Goal: Check status: Check status

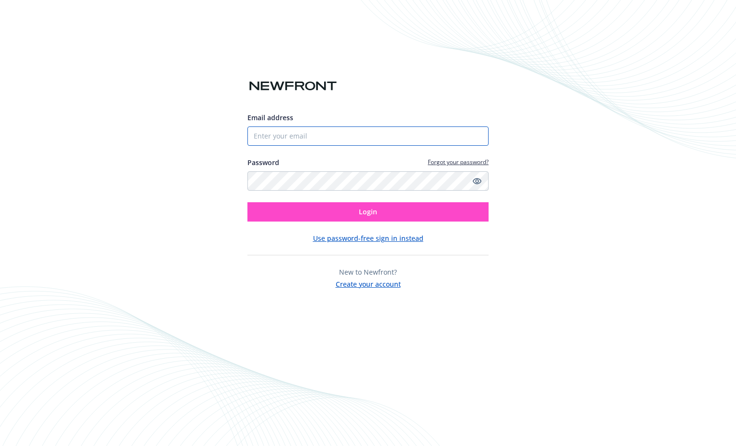
type input "[EMAIL_ADDRESS][DOMAIN_NAME]"
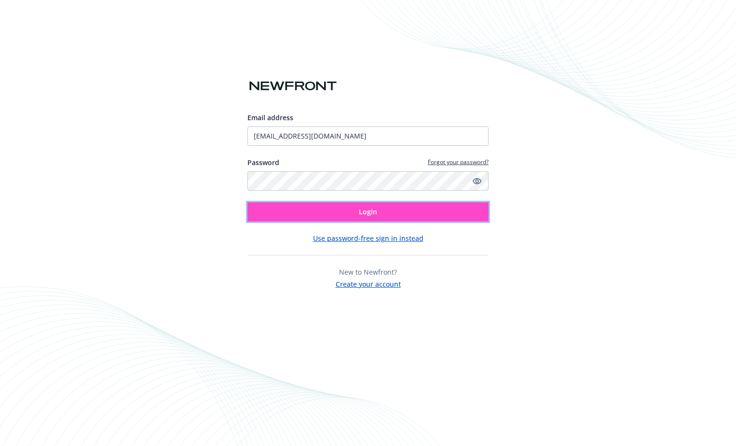
click at [350, 214] on button "Login" at bounding box center [367, 211] width 241 height 19
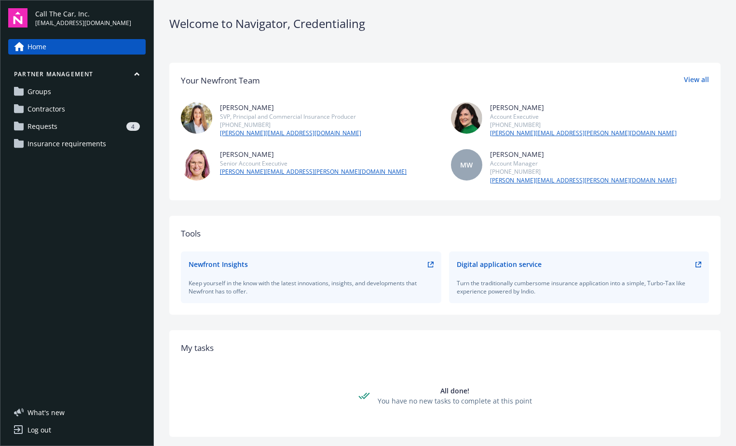
click at [49, 123] on span "Requests" at bounding box center [42, 126] width 30 height 15
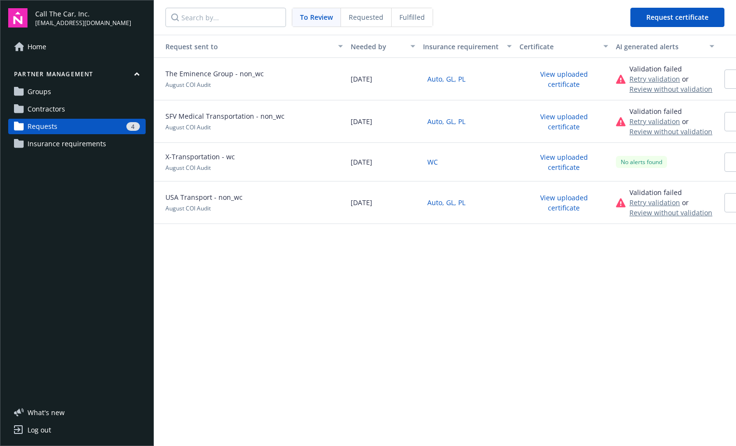
drag, startPoint x: 415, startPoint y: 15, endPoint x: 397, endPoint y: 21, distance: 19.2
click at [415, 16] on span "Fulfilled" at bounding box center [412, 17] width 26 height 10
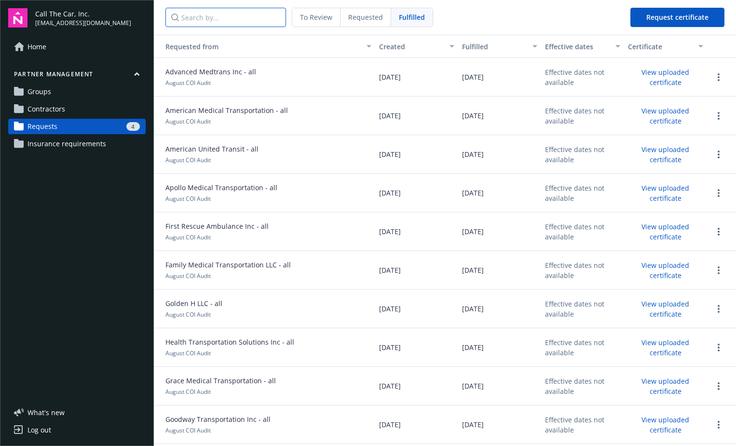
click at [217, 20] on input "Search by..." at bounding box center [225, 17] width 121 height 19
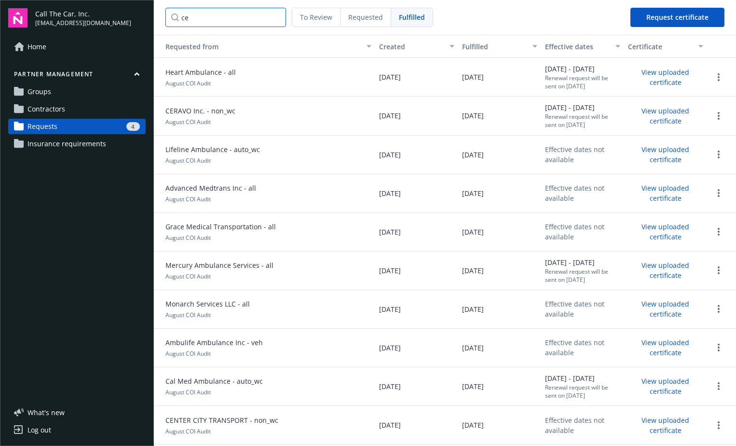
type input "cen"
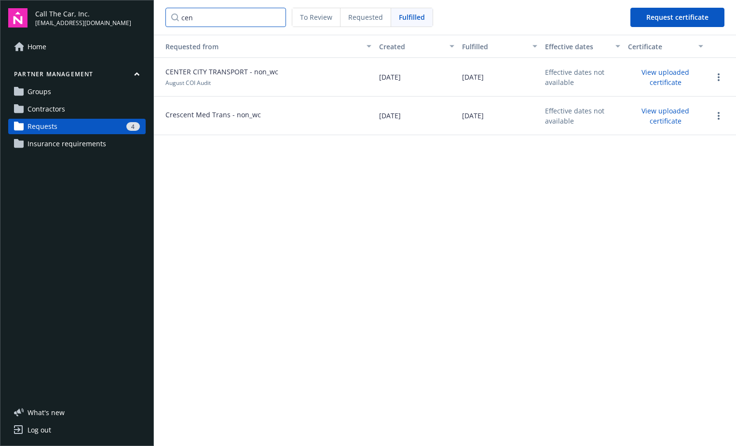
drag, startPoint x: 274, startPoint y: 17, endPoint x: 268, endPoint y: 15, distance: 6.6
click at [274, 17] on input "cen" at bounding box center [225, 17] width 121 height 19
